Goal: Navigation & Orientation: Understand site structure

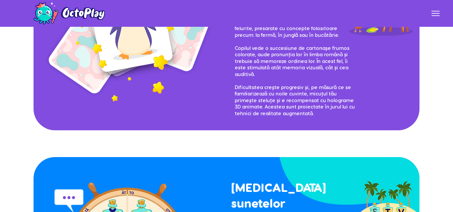
scroll to position [938, 0]
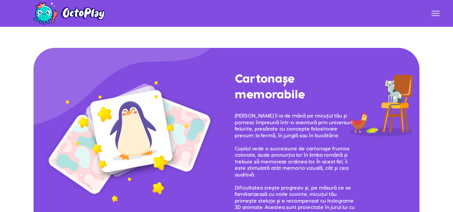
click at [146, 111] on img at bounding box center [134, 139] width 181 height 131
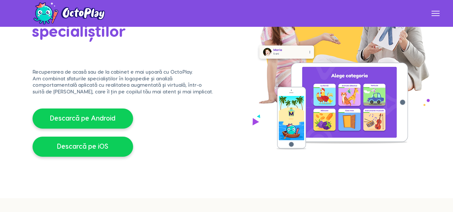
scroll to position [101, 0]
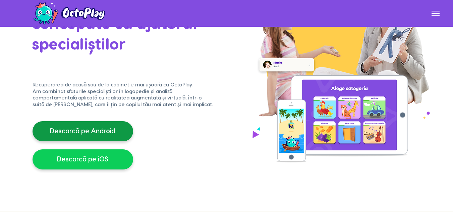
click at [113, 133] on span "Descarcă pe Android" at bounding box center [82, 131] width 65 height 9
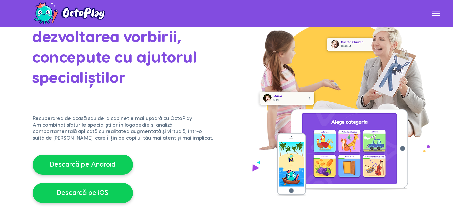
scroll to position [34, 0]
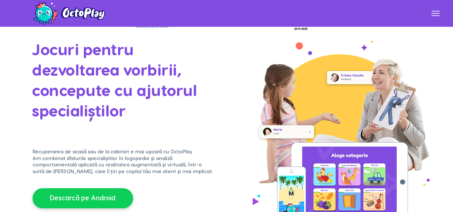
click at [432, 17] on icon at bounding box center [435, 13] width 8 height 8
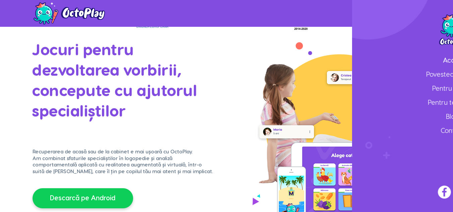
scroll to position [0, 0]
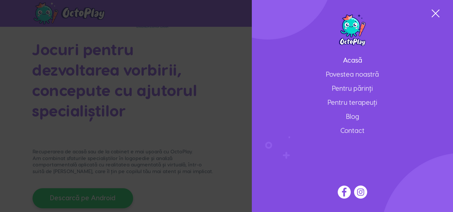
click at [369, 101] on link "Pentru terapeuți" at bounding box center [352, 103] width 121 height 14
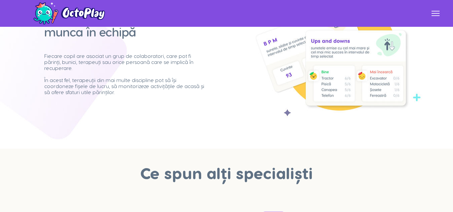
scroll to position [737, 0]
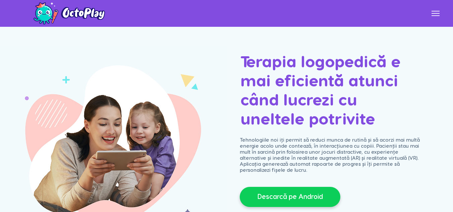
click at [437, 15] on icon at bounding box center [435, 15] width 8 height 1
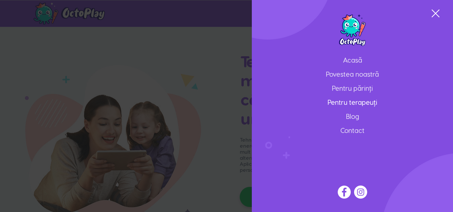
click at [363, 76] on link "Povestea noastră" at bounding box center [352, 75] width 121 height 14
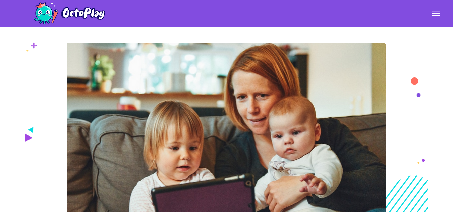
click at [434, 14] on icon at bounding box center [435, 13] width 8 height 8
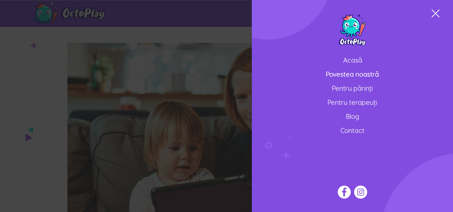
click at [359, 87] on link "Pentru părinți" at bounding box center [352, 89] width 121 height 14
